Goal: Task Accomplishment & Management: Use online tool/utility

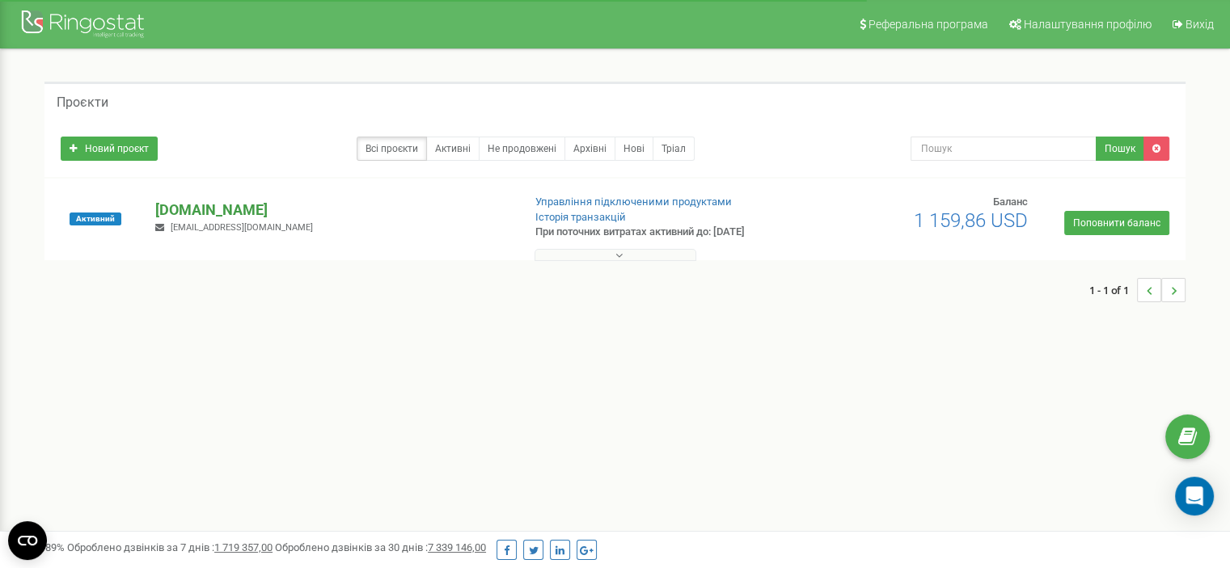
click at [222, 212] on p "[DOMAIN_NAME]" at bounding box center [331, 210] width 353 height 21
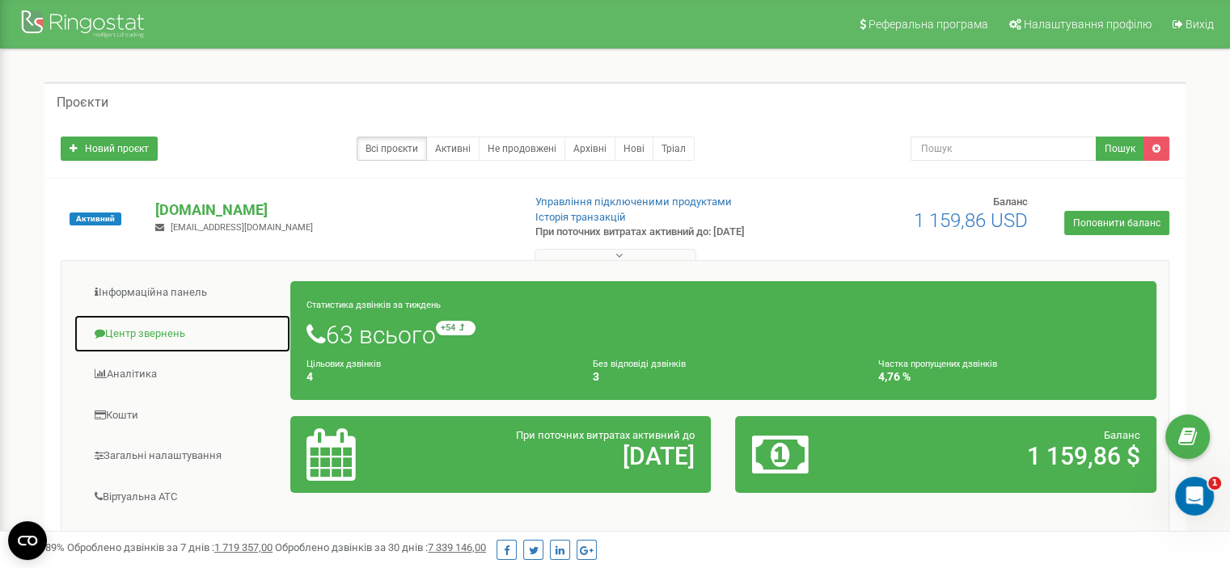
click at [165, 325] on link "Центр звернень" at bounding box center [183, 335] width 218 height 40
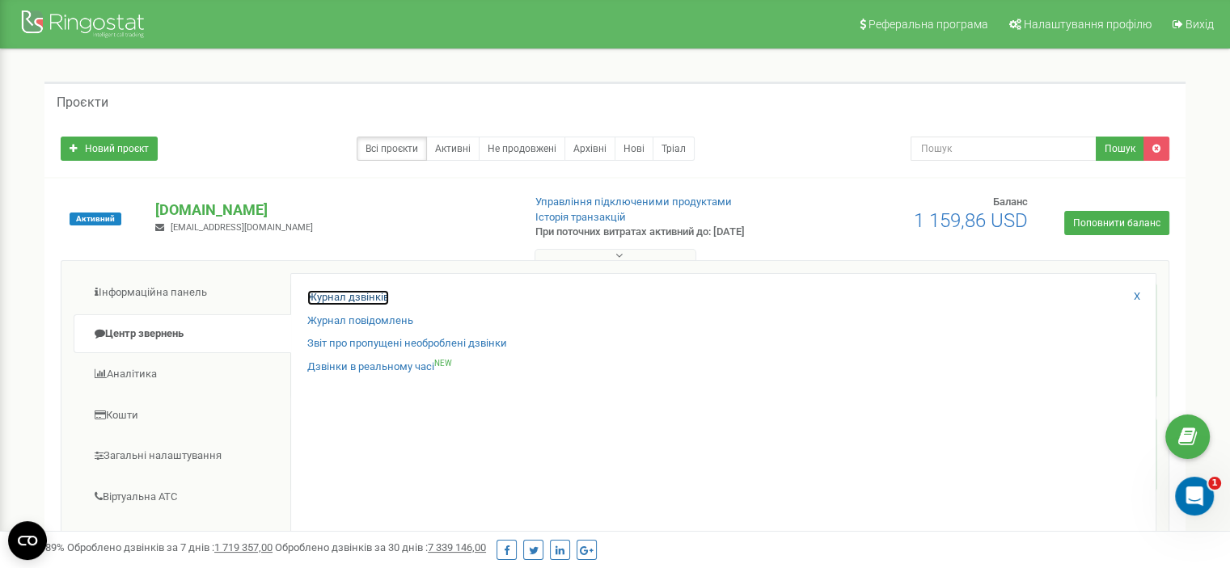
click at [310, 297] on link "Журнал дзвінків" at bounding box center [348, 297] width 82 height 15
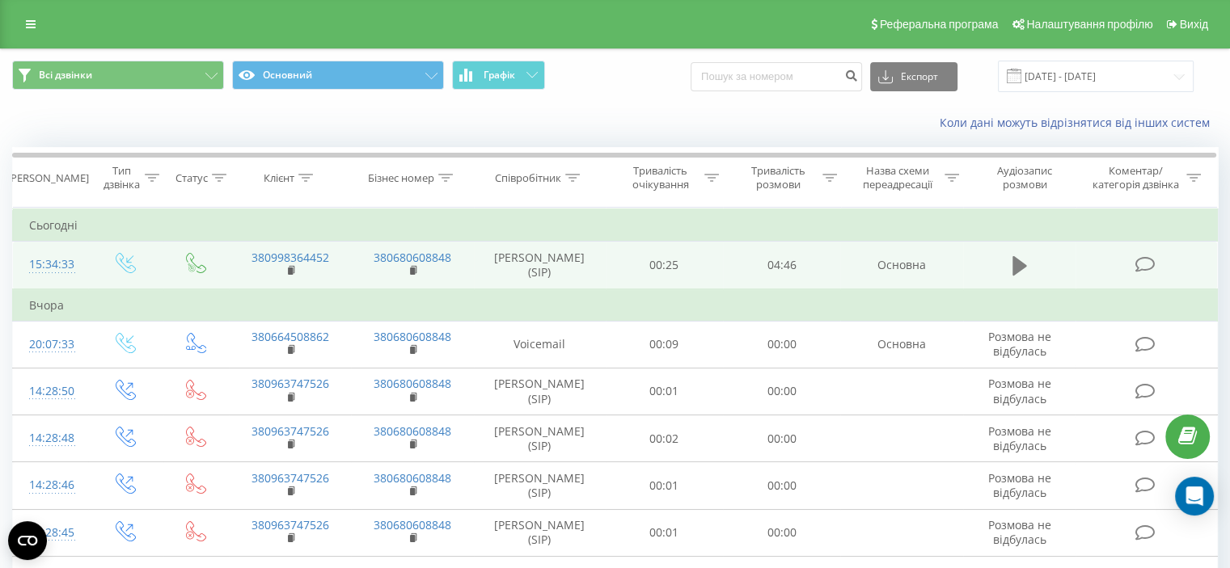
click at [1020, 260] on icon at bounding box center [1019, 265] width 15 height 19
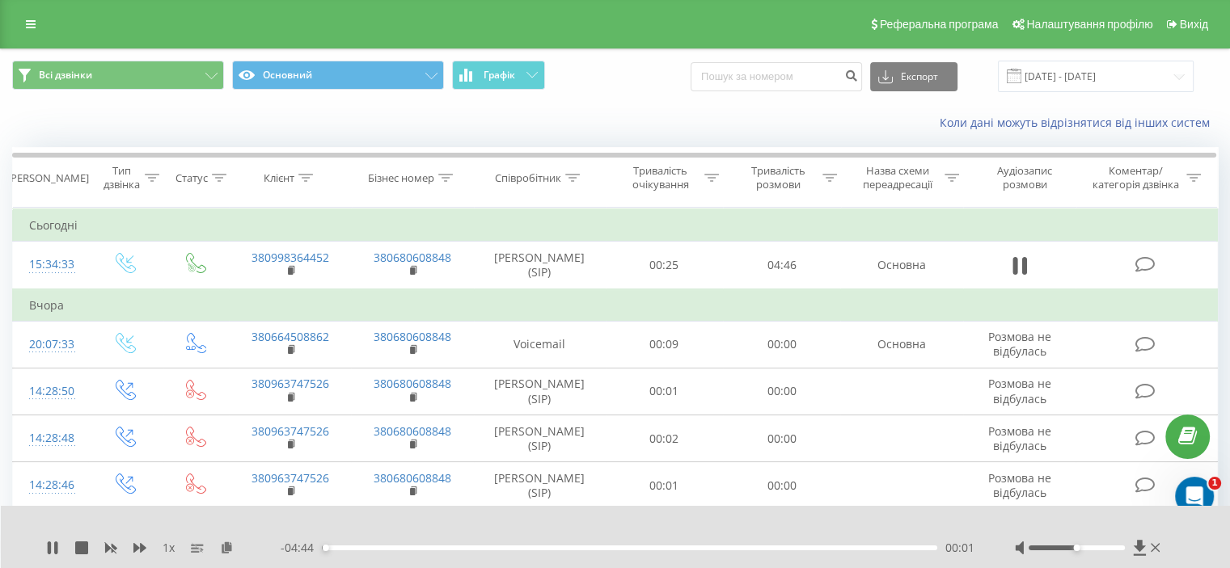
drag, startPoint x: 345, startPoint y: 547, endPoint x: 367, endPoint y: 546, distance: 21.8
click at [346, 547] on div "00:01" at bounding box center [629, 548] width 615 height 5
click at [393, 546] on div "00:12" at bounding box center [629, 548] width 615 height 5
click at [346, 547] on div "00:35" at bounding box center [629, 548] width 615 height 5
click at [52, 547] on icon at bounding box center [52, 548] width 13 height 13
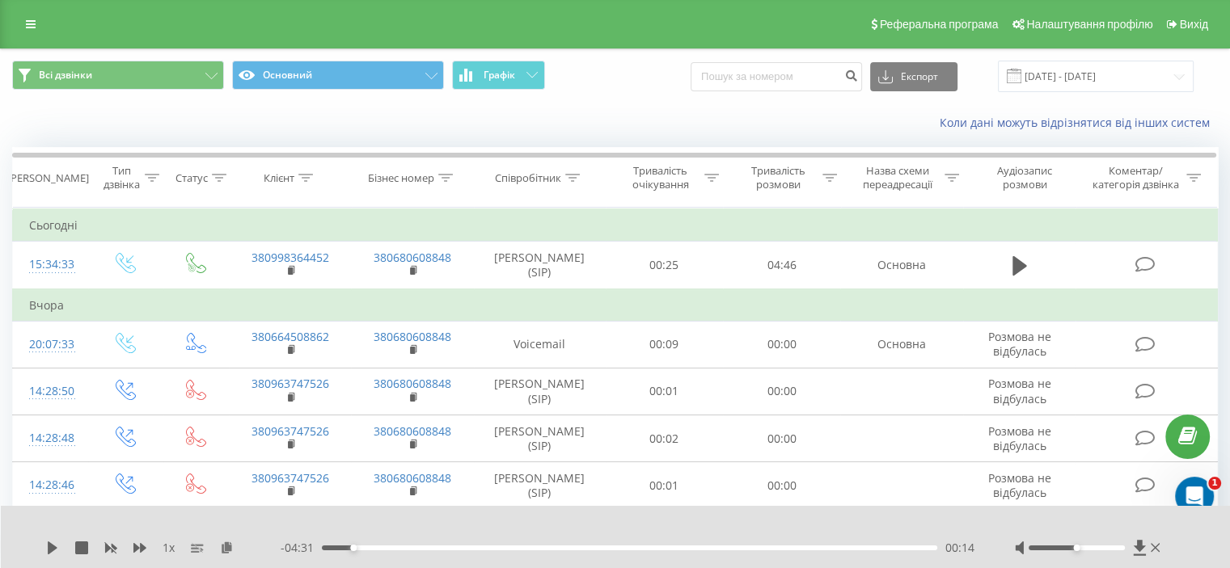
click at [39, 547] on div "1 x - 04:31 00:14 00:14" at bounding box center [616, 537] width 1230 height 62
click at [49, 551] on icon at bounding box center [53, 548] width 10 height 13
click at [49, 551] on icon at bounding box center [49, 548] width 3 height 13
click at [49, 550] on icon at bounding box center [53, 548] width 10 height 13
click at [49, 550] on icon at bounding box center [49, 548] width 3 height 13
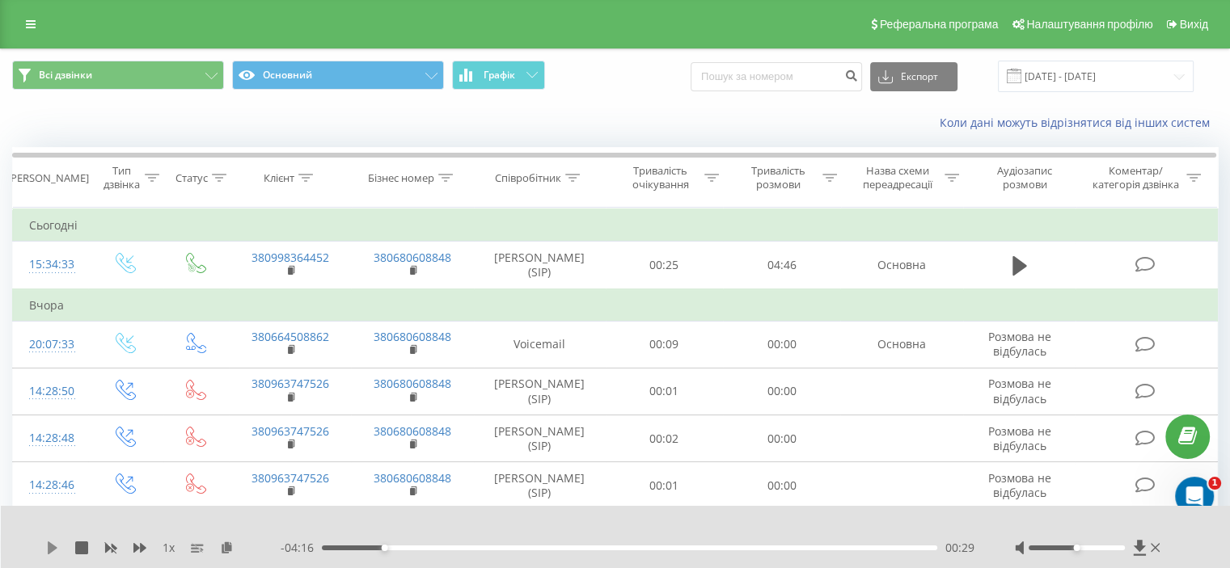
click at [53, 550] on icon at bounding box center [53, 548] width 10 height 13
click at [55, 547] on icon at bounding box center [55, 548] width 3 height 13
click at [57, 547] on icon at bounding box center [52, 548] width 13 height 13
click at [386, 549] on div "00:29" at bounding box center [629, 548] width 615 height 5
click at [53, 549] on icon at bounding box center [52, 548] width 13 height 13
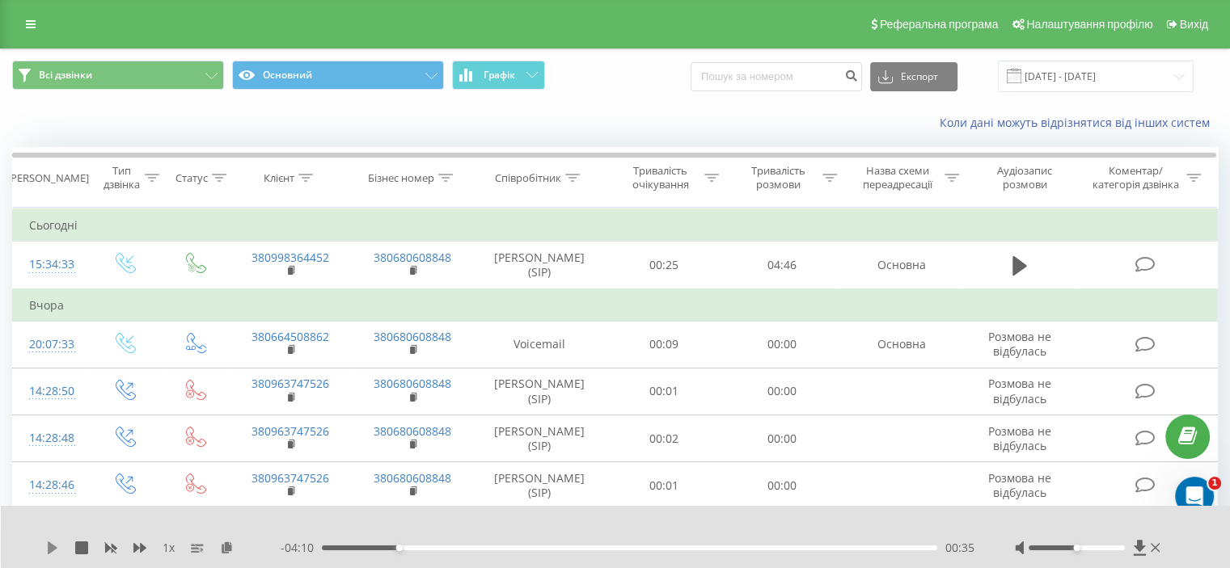
click at [53, 546] on icon at bounding box center [53, 548] width 10 height 13
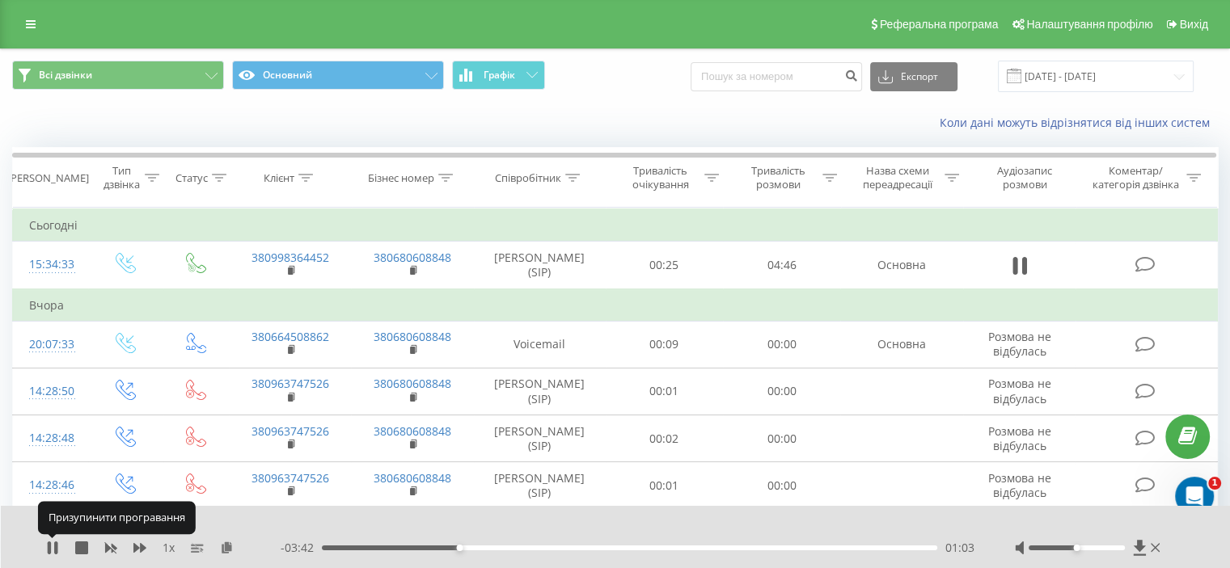
click at [53, 546] on icon at bounding box center [52, 548] width 13 height 13
click at [54, 543] on icon at bounding box center [52, 548] width 13 height 13
click at [53, 546] on icon at bounding box center [52, 548] width 13 height 13
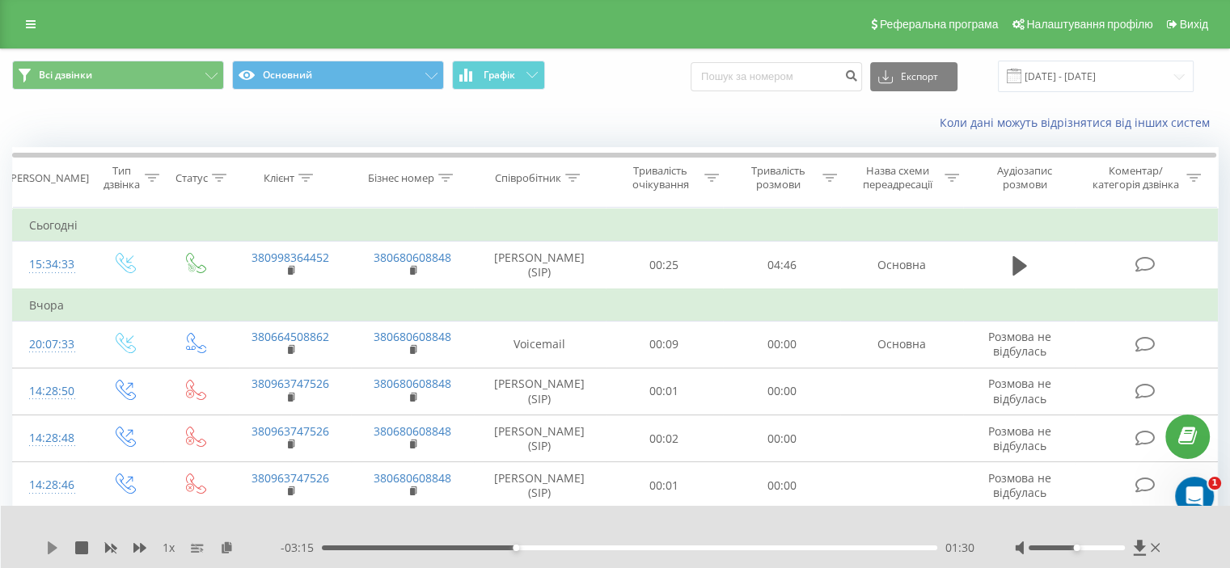
click at [53, 549] on icon at bounding box center [53, 548] width 10 height 13
click at [860, 513] on div "1 x - 03:06 01:39 01:39" at bounding box center [616, 537] width 1230 height 62
click at [46, 551] on icon at bounding box center [52, 548] width 13 height 13
click at [541, 548] on div "01:46" at bounding box center [629, 548] width 615 height 5
click at [57, 543] on icon at bounding box center [52, 548] width 13 height 13
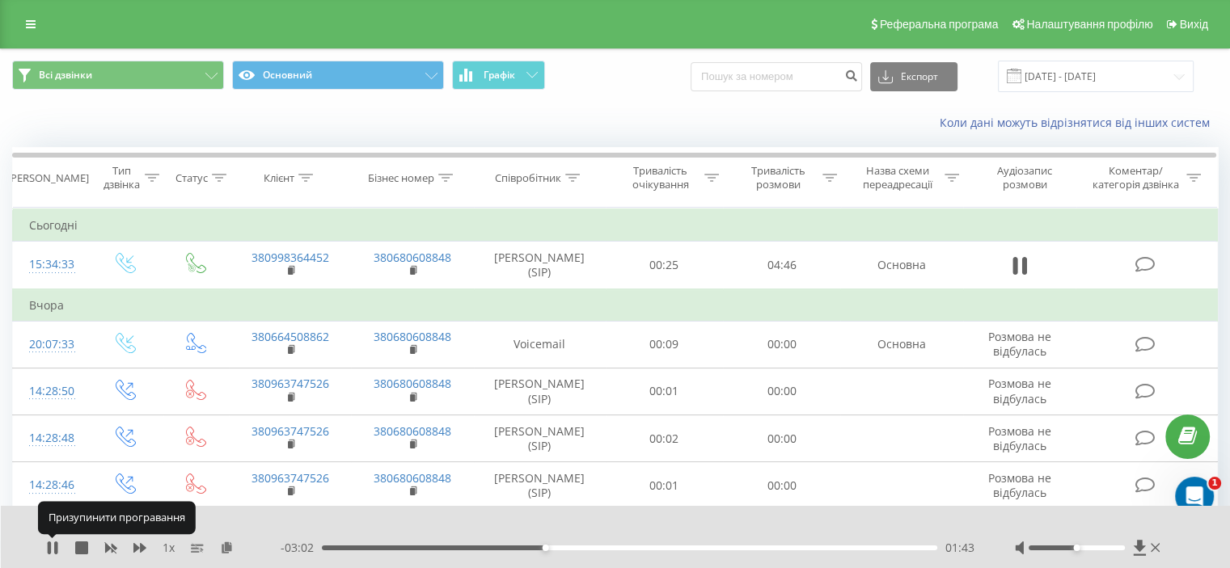
click at [57, 543] on icon at bounding box center [55, 548] width 3 height 13
click at [45, 551] on div "1 x - 03:02 01:43 01:43" at bounding box center [616, 537] width 1230 height 62
click at [51, 552] on icon at bounding box center [53, 548] width 10 height 13
click at [51, 552] on icon at bounding box center [52, 548] width 13 height 13
click at [47, 549] on icon at bounding box center [52, 548] width 13 height 13
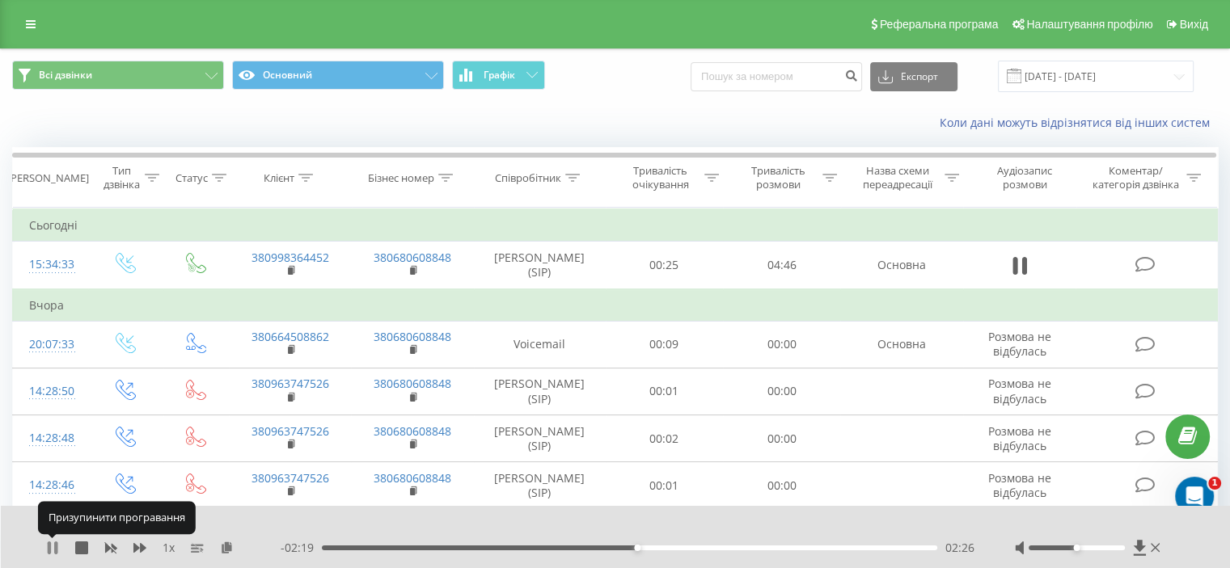
click at [49, 547] on icon at bounding box center [49, 548] width 3 height 13
click at [53, 543] on icon at bounding box center [52, 548] width 13 height 13
click at [53, 548] on icon at bounding box center [52, 548] width 13 height 13
click at [52, 543] on icon at bounding box center [52, 548] width 13 height 13
click at [52, 548] on icon at bounding box center [52, 548] width 13 height 13
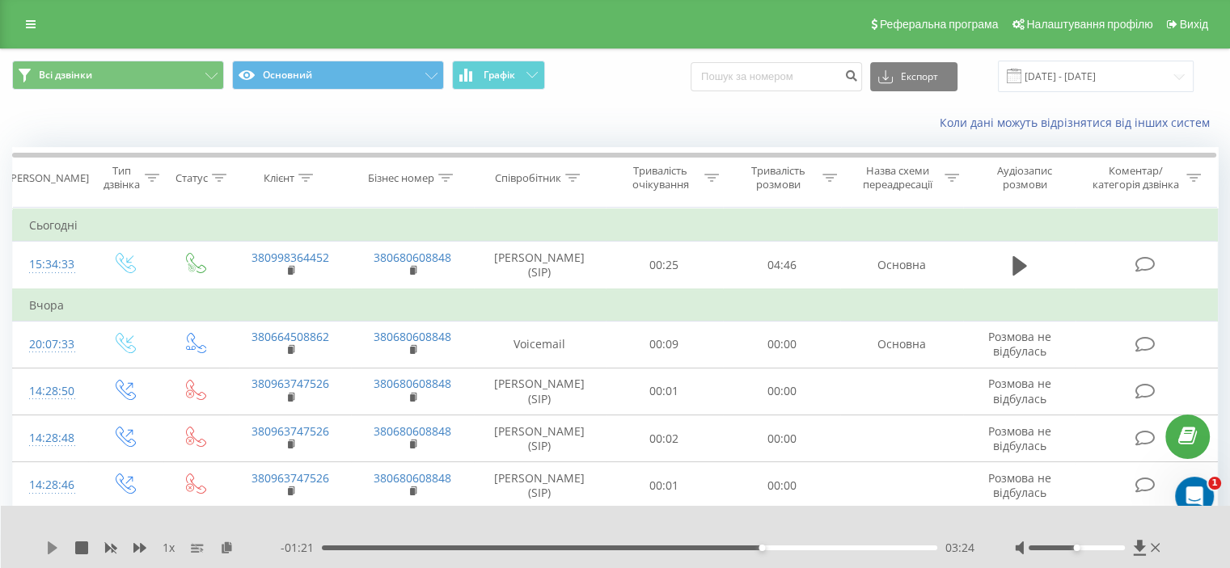
click at [49, 543] on icon at bounding box center [53, 548] width 10 height 13
click at [55, 545] on icon at bounding box center [55, 548] width 3 height 13
click at [55, 545] on icon at bounding box center [52, 548] width 13 height 13
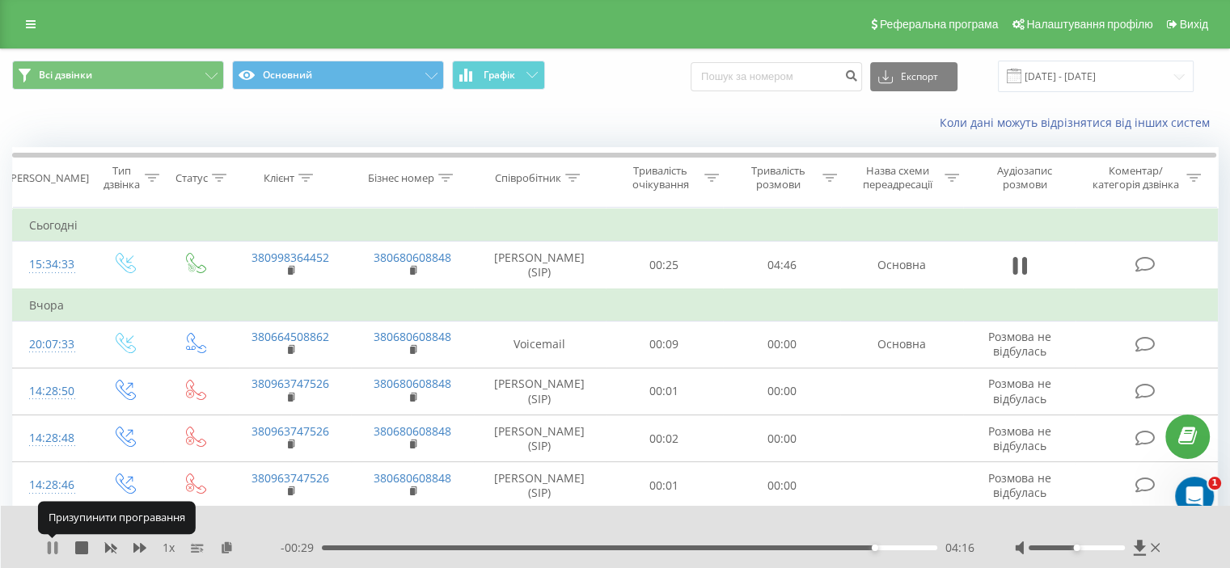
click at [49, 547] on icon at bounding box center [49, 548] width 3 height 13
click at [54, 548] on icon at bounding box center [53, 548] width 10 height 13
click at [54, 548] on icon at bounding box center [55, 548] width 3 height 13
click at [53, 545] on icon at bounding box center [52, 548] width 13 height 13
click at [53, 548] on icon at bounding box center [52, 548] width 13 height 13
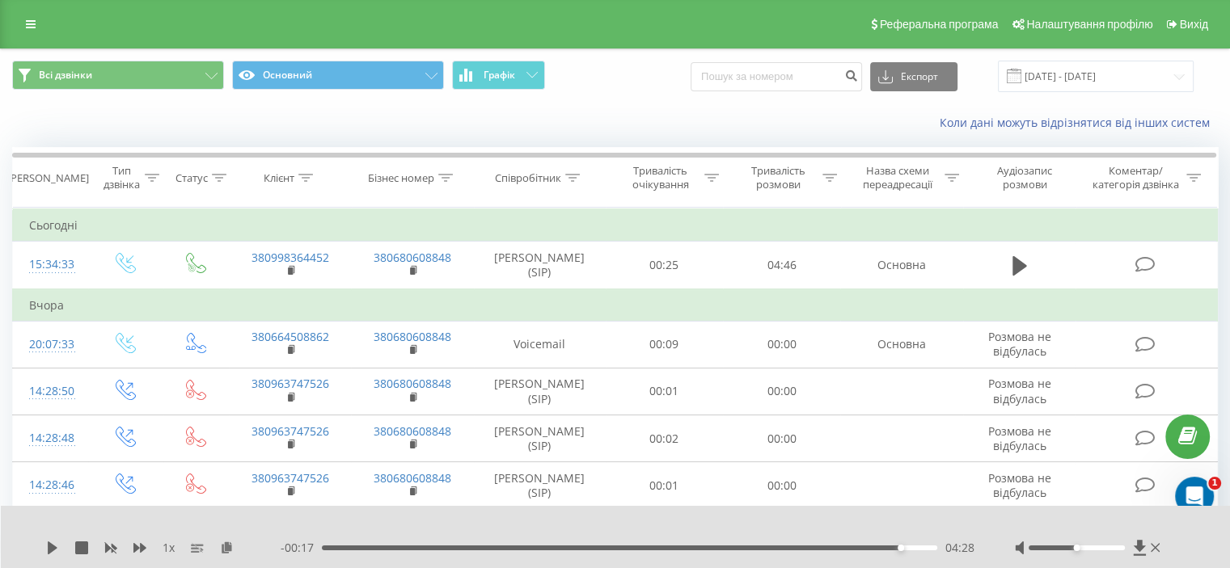
click at [896, 551] on div "- 00:17 04:28 04:28" at bounding box center [628, 548] width 694 height 16
click at [896, 547] on div "04:27" at bounding box center [897, 548] width 6 height 6
click at [51, 547] on icon at bounding box center [53, 548] width 10 height 13
click at [51, 547] on icon at bounding box center [52, 548] width 13 height 13
click at [60, 543] on div "1 x" at bounding box center [163, 548] width 234 height 16
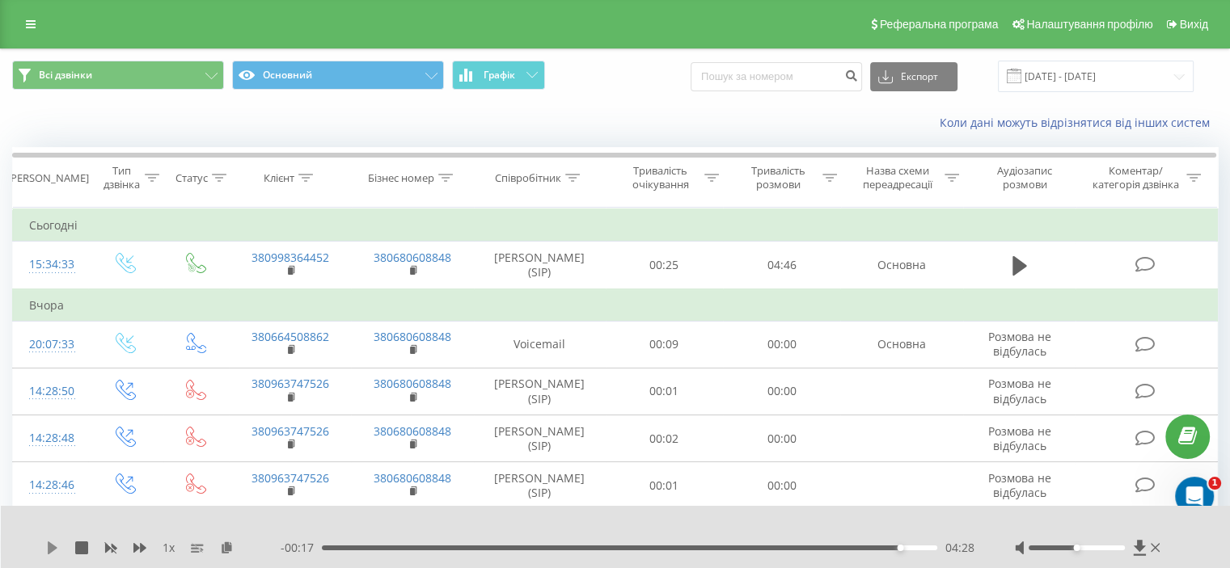
click at [53, 545] on icon at bounding box center [53, 548] width 10 height 13
click at [53, 546] on icon at bounding box center [52, 548] width 13 height 13
